Goal: Transaction & Acquisition: Obtain resource

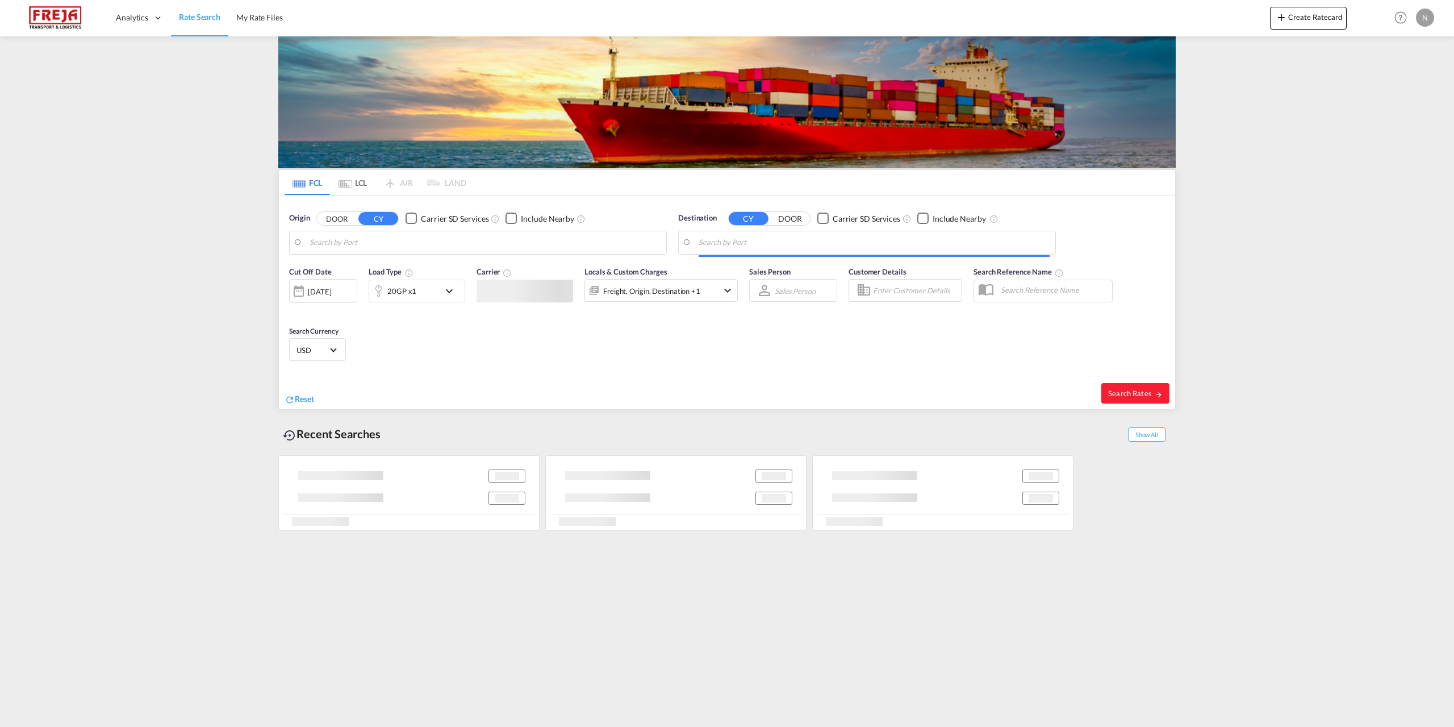
type input "[GEOGRAPHIC_DATA], [GEOGRAPHIC_DATA]"
type input "[GEOGRAPHIC_DATA], AUSYD"
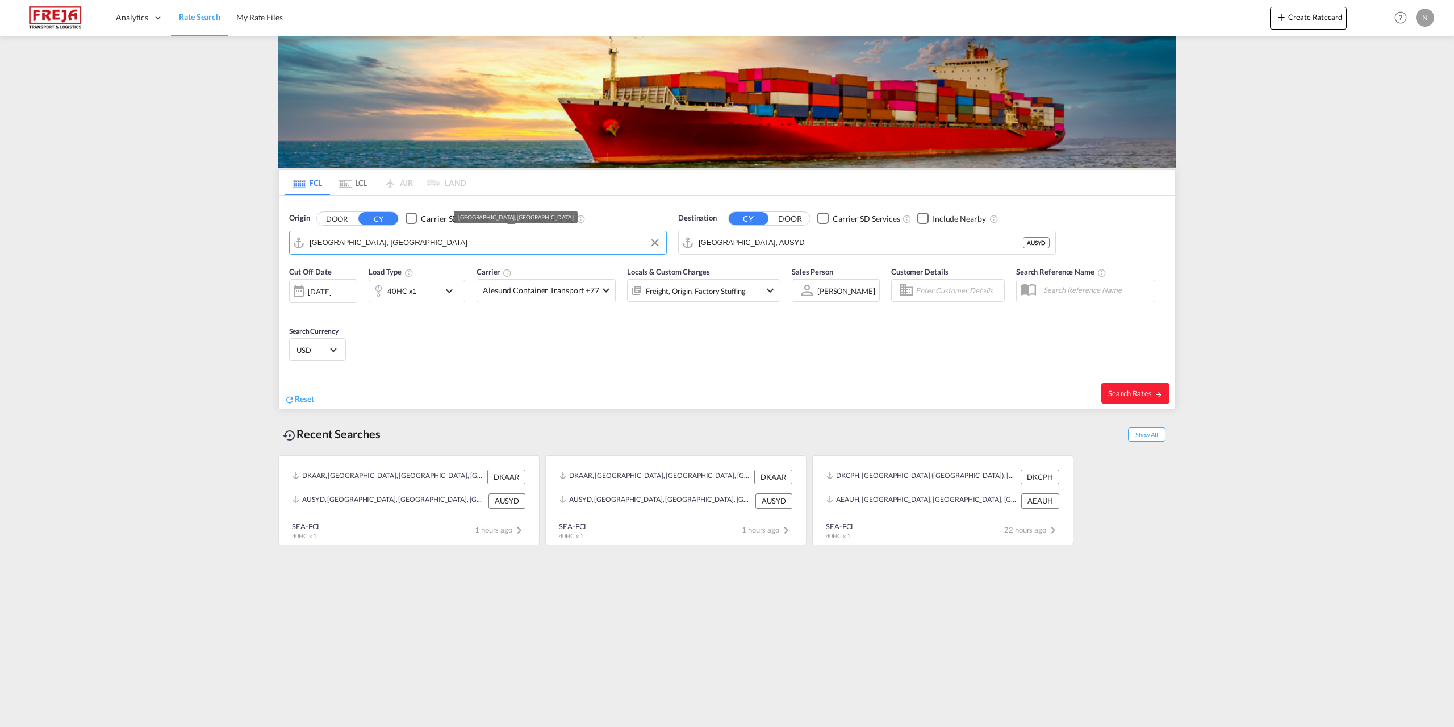
click at [401, 243] on input "[GEOGRAPHIC_DATA], [GEOGRAPHIC_DATA]" at bounding box center [485, 242] width 351 height 17
click at [404, 264] on div "Aalborg Denmark DKAAL" at bounding box center [398, 274] width 216 height 34
type input "[GEOGRAPHIC_DATA], DKAAL"
click at [856, 245] on input "[GEOGRAPHIC_DATA], AUSYD" at bounding box center [874, 242] width 351 height 17
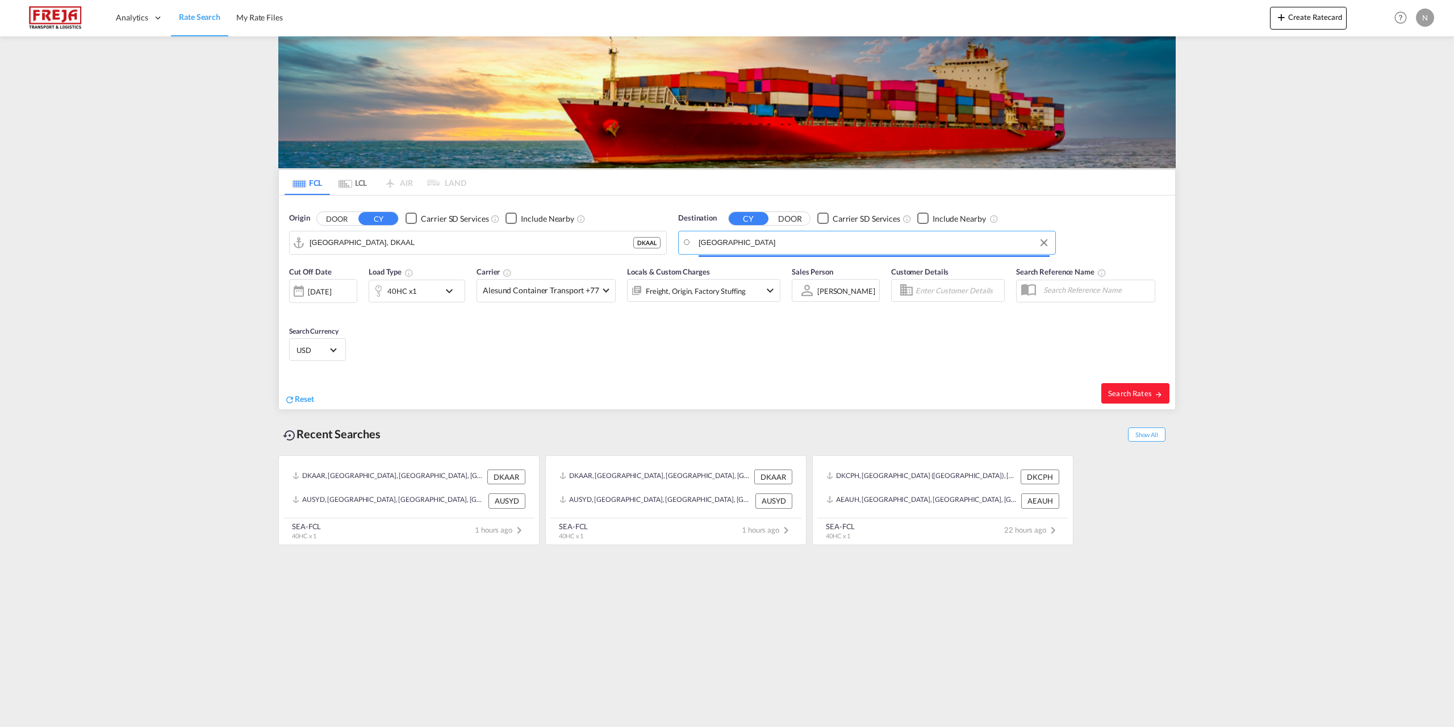
click at [879, 243] on input "[GEOGRAPHIC_DATA]" at bounding box center [874, 242] width 351 height 17
click at [795, 266] on div "[PERSON_NAME] [GEOGRAPHIC_DATA] PTSIE" at bounding box center [787, 274] width 216 height 34
type input "[PERSON_NAME], PTSIE"
click at [545, 293] on span "Alesund Container Transport +77" at bounding box center [541, 290] width 116 height 11
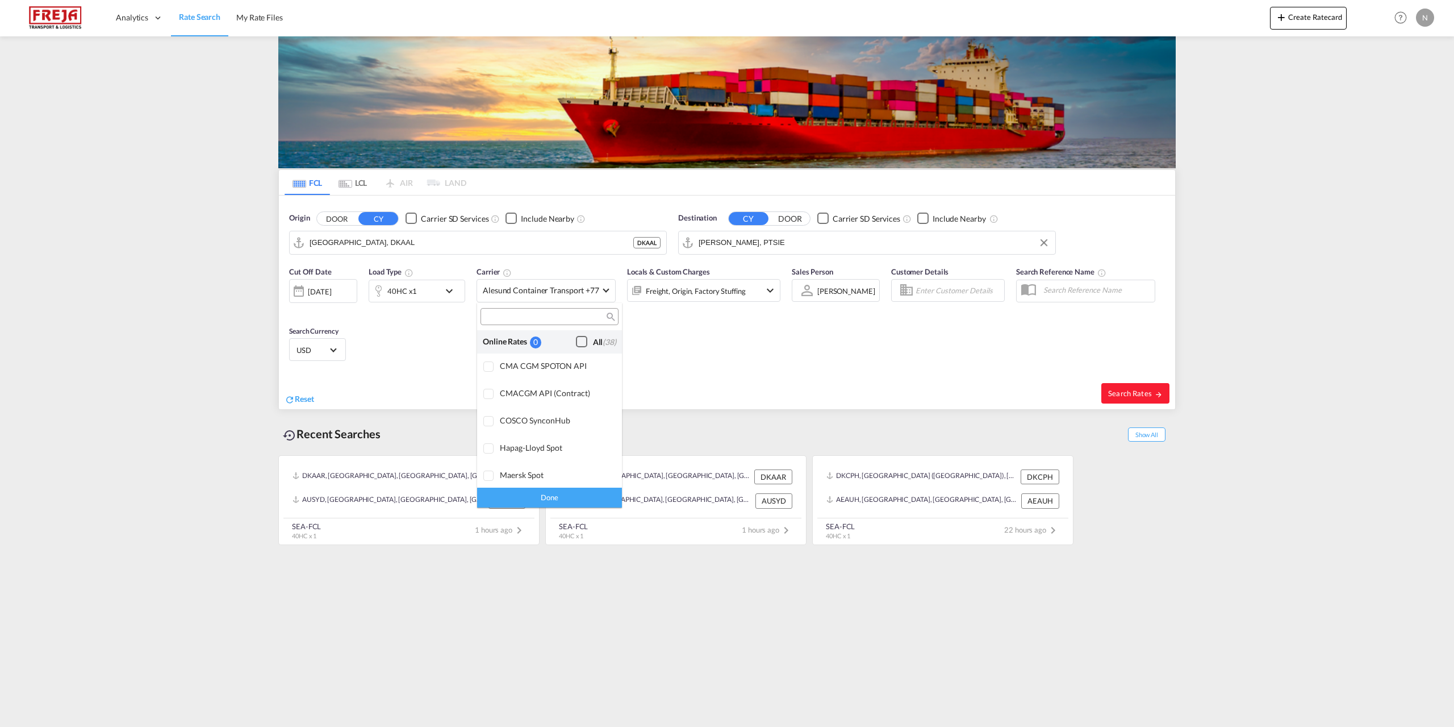
click at [579, 339] on div "Checkbox No Ink" at bounding box center [581, 341] width 11 height 11
click at [559, 495] on div "Done" at bounding box center [549, 497] width 145 height 20
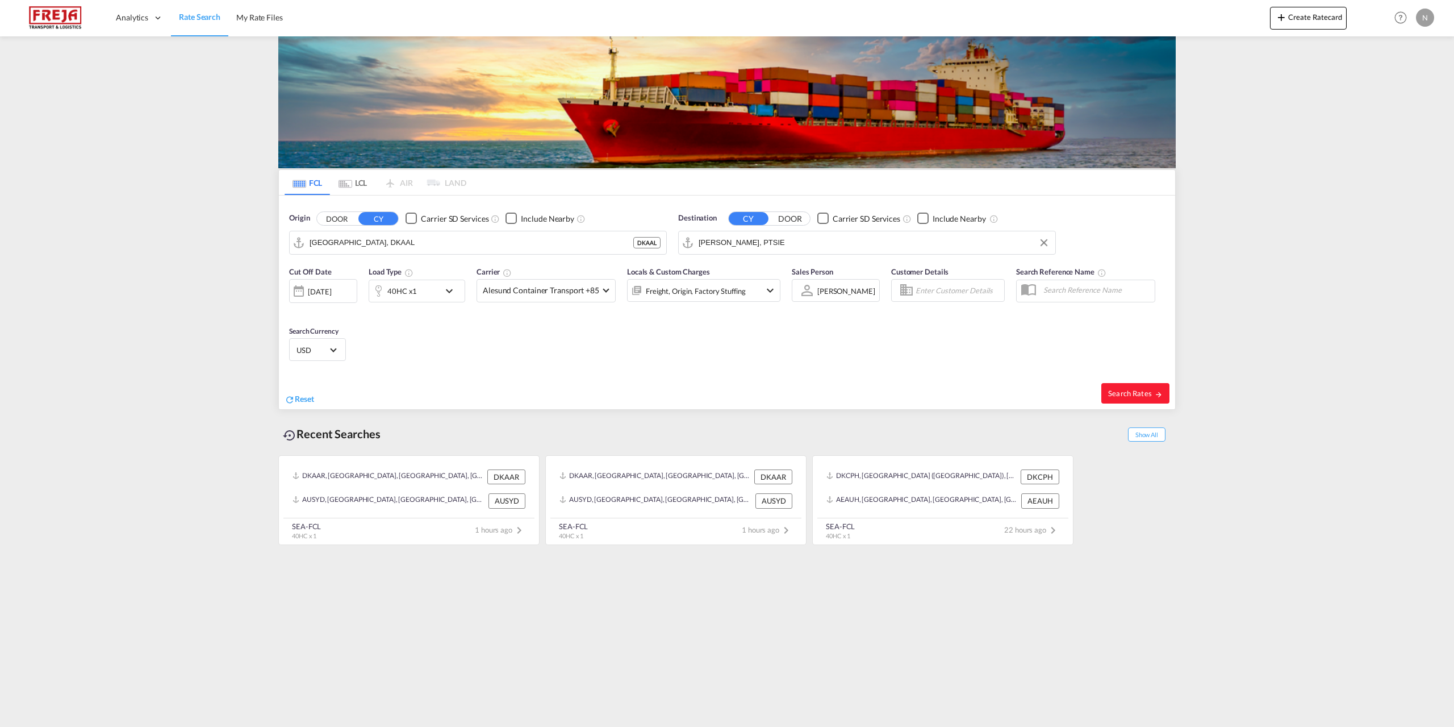
click at [419, 292] on div "40HC x1" at bounding box center [404, 290] width 70 height 23
drag, startPoint x: 346, startPoint y: 343, endPoint x: 336, endPoint y: 345, distance: 9.8
click at [345, 343] on md-select-value "40HC" at bounding box center [328, 340] width 45 height 19
click at [337, 314] on md-option "40RE" at bounding box center [336, 308] width 77 height 27
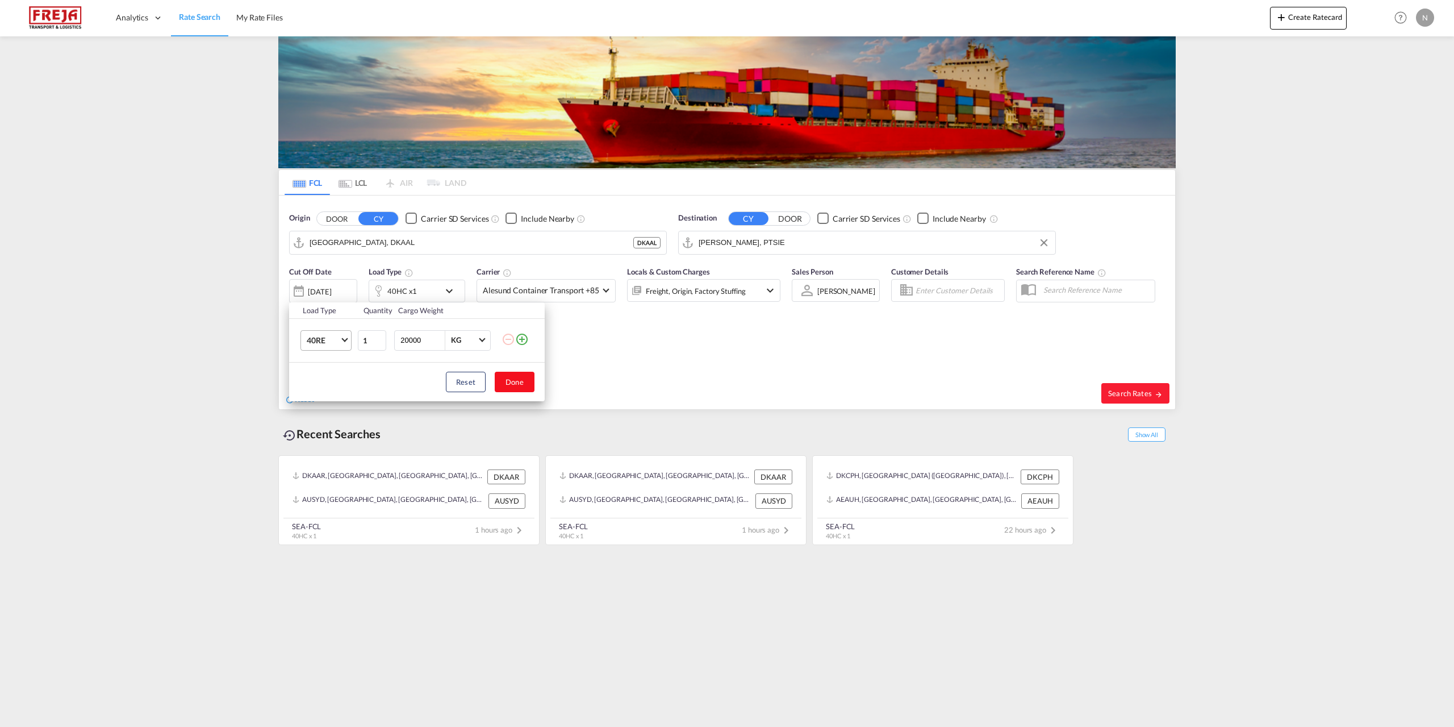
click at [531, 386] on button "Done" at bounding box center [515, 382] width 40 height 20
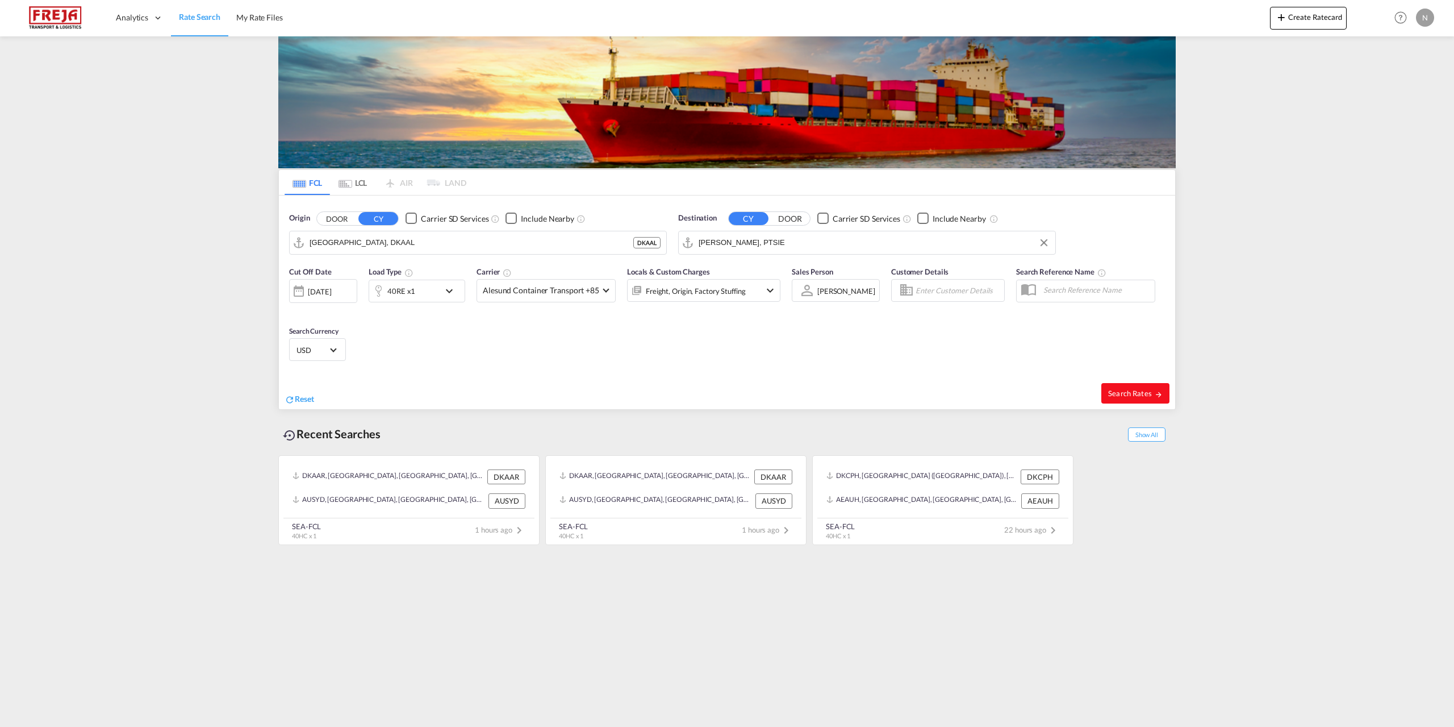
click at [1144, 393] on span "Search Rates" at bounding box center [1135, 393] width 55 height 9
type input "DKAAL to PTSIE / [DATE]"
